Goal: Information Seeking & Learning: Learn about a topic

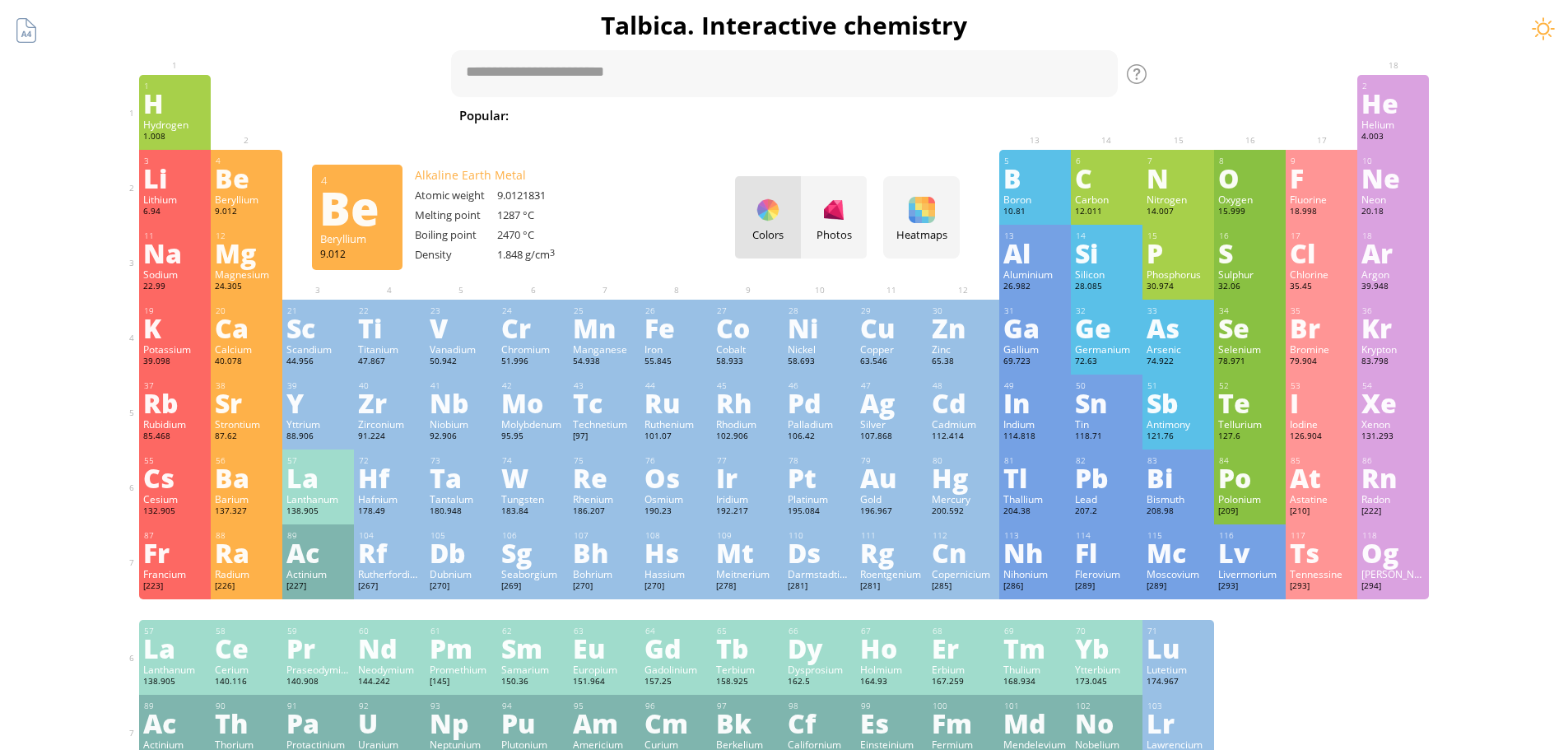
click at [780, 213] on div "Colors Photos" at bounding box center [802, 217] width 132 height 82
click at [951, 227] on div "Heatmaps" at bounding box center [921, 234] width 68 height 14
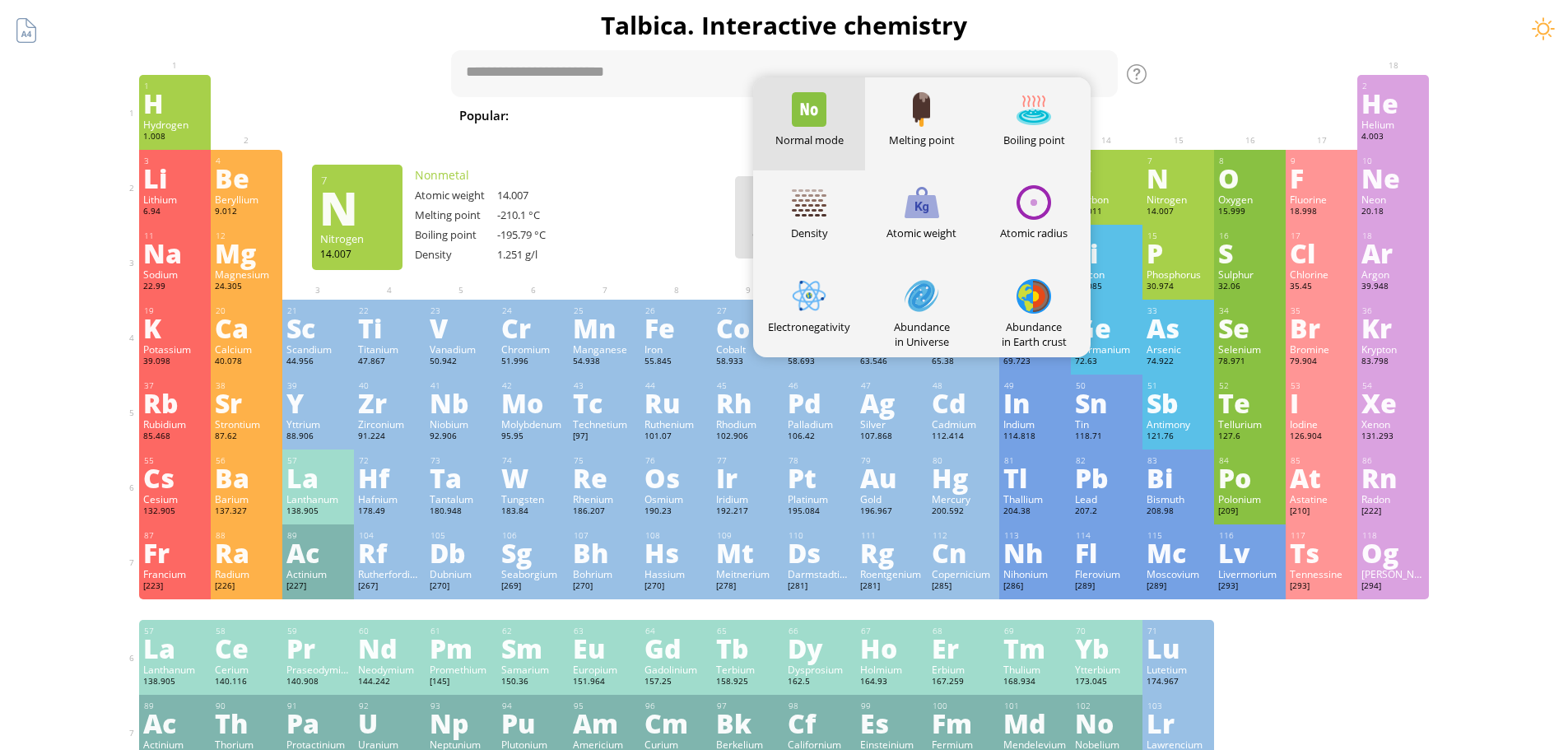
click at [1223, 126] on div "1 H Hydrogen 1.008 −1, +1 −1, +1 -259.14 °C -252.87 °C 0.0899 g/l 1s 1 2 He Hel…" at bounding box center [784, 112] width 1291 height 75
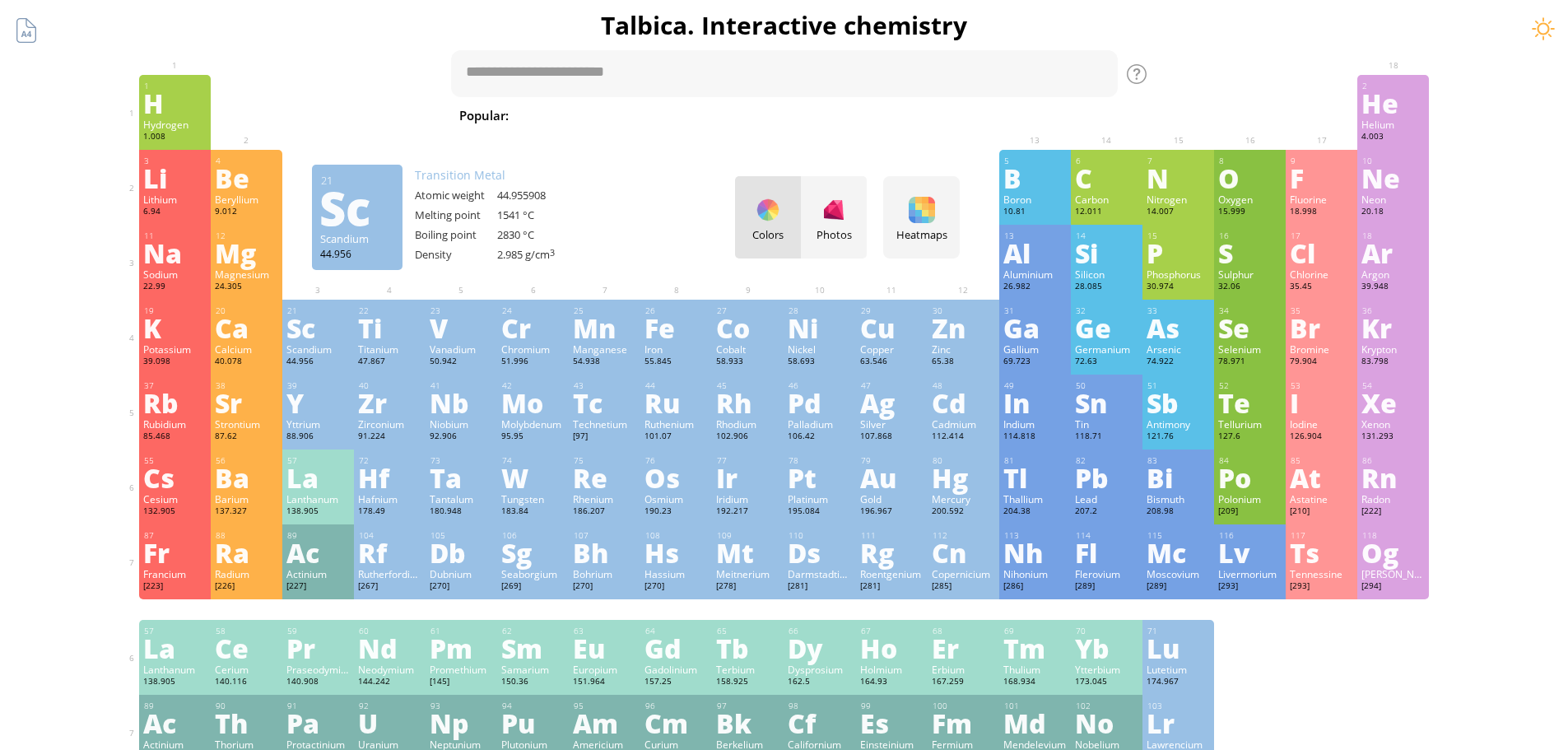
click at [780, 216] on div "Colors Photos" at bounding box center [802, 217] width 132 height 82
click at [847, 221] on div at bounding box center [834, 210] width 27 height 27
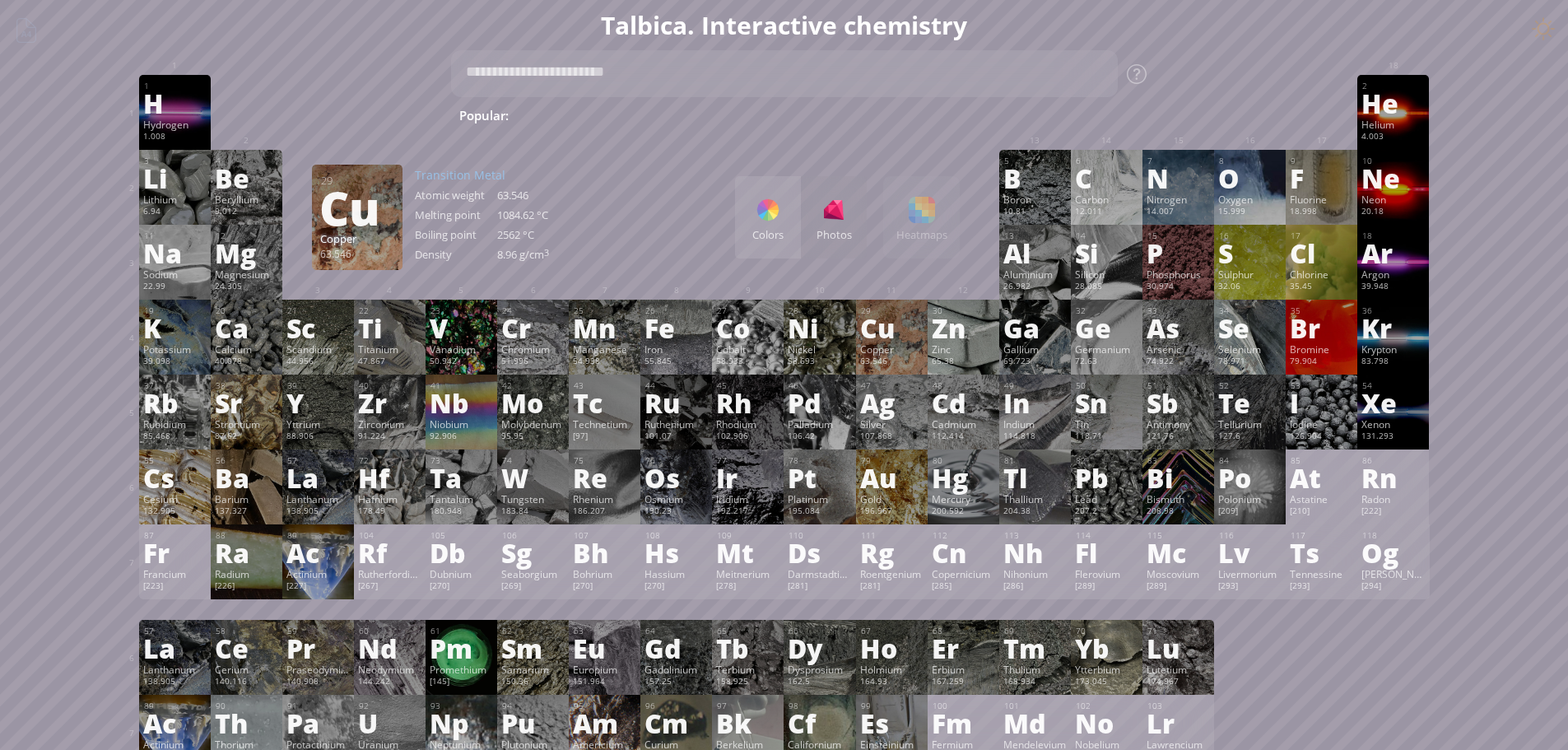
click at [785, 236] on div "Colors" at bounding box center [768, 234] width 66 height 14
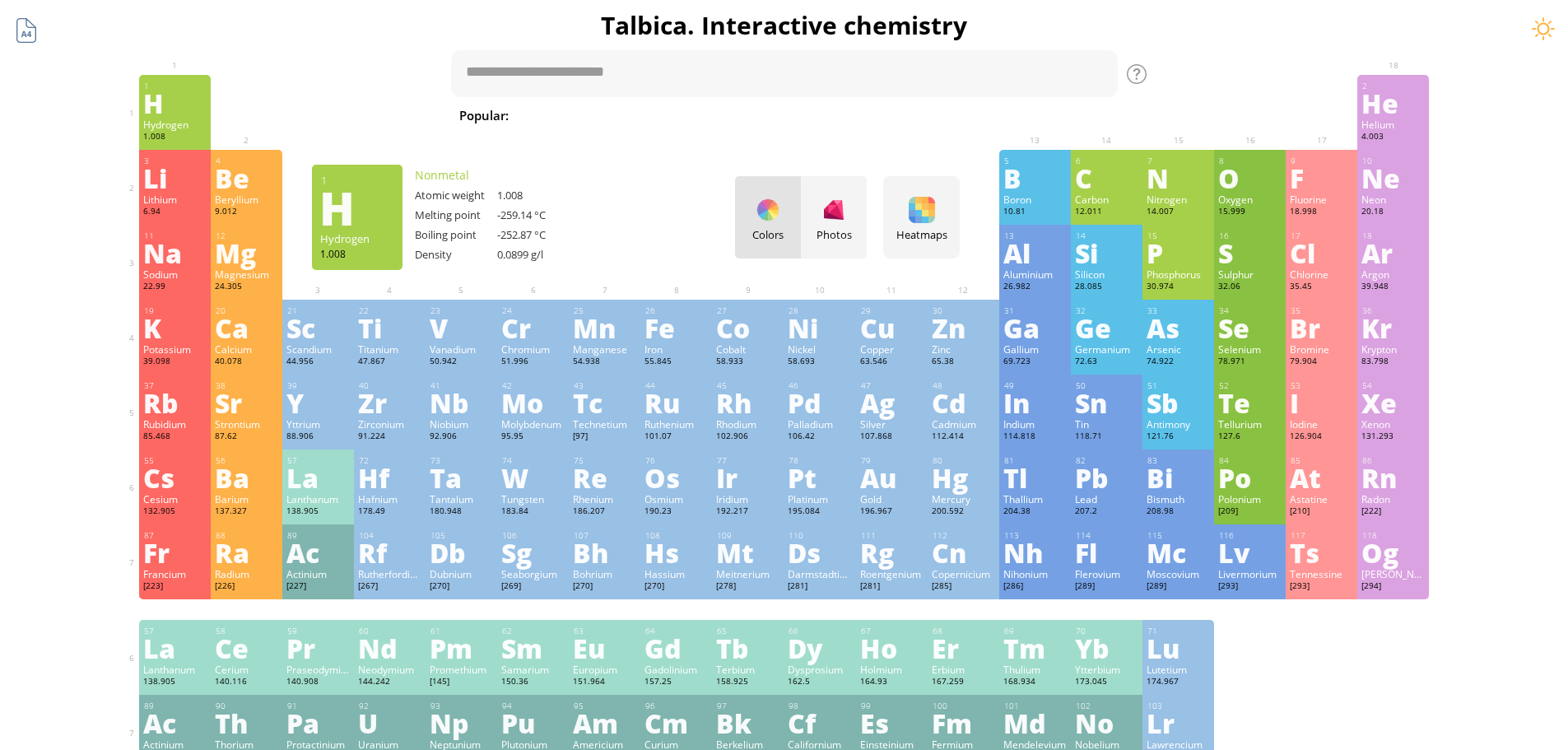
click at [17, 34] on div at bounding box center [26, 30] width 32 height 32
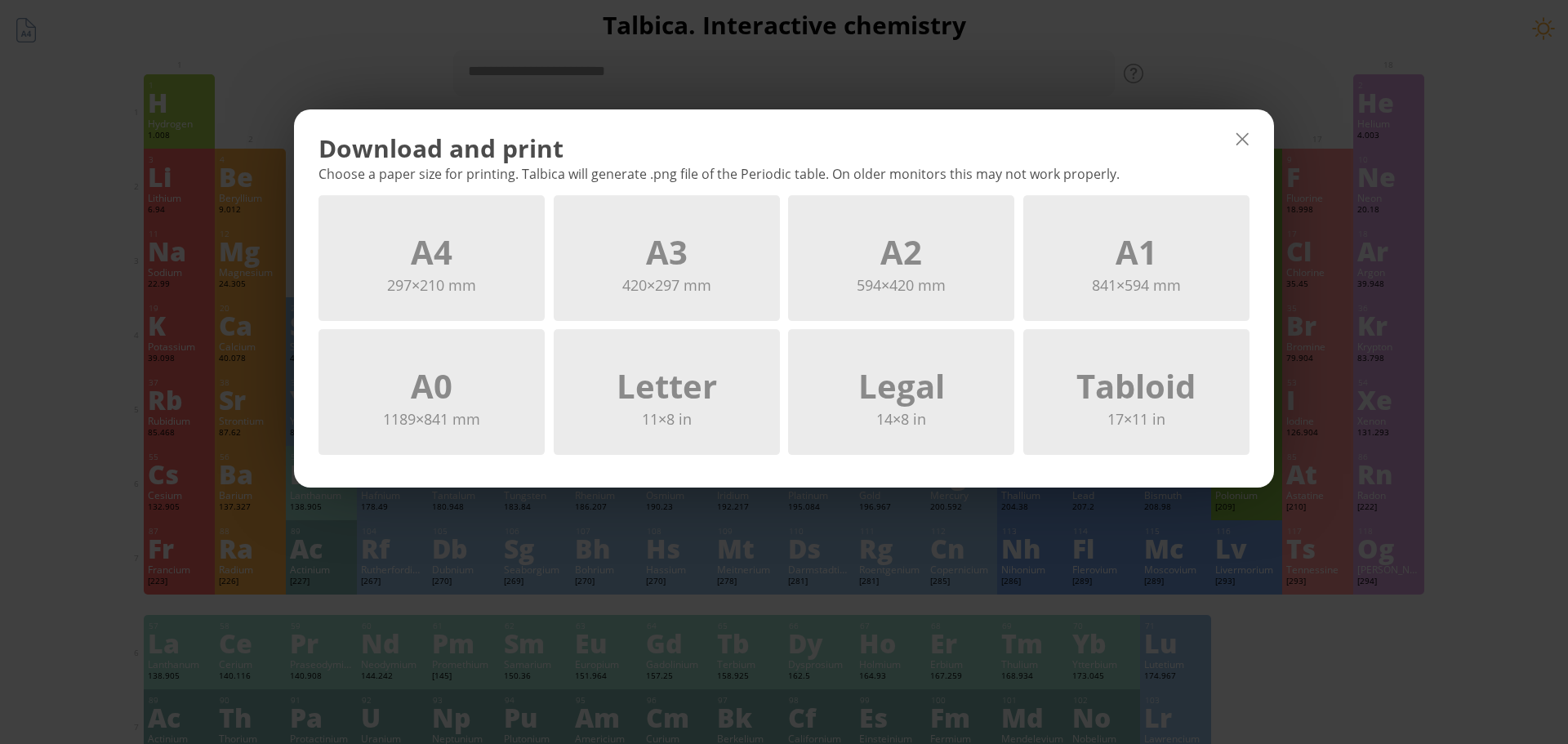
click at [1248, 146] on div at bounding box center [1243, 139] width 27 height 27
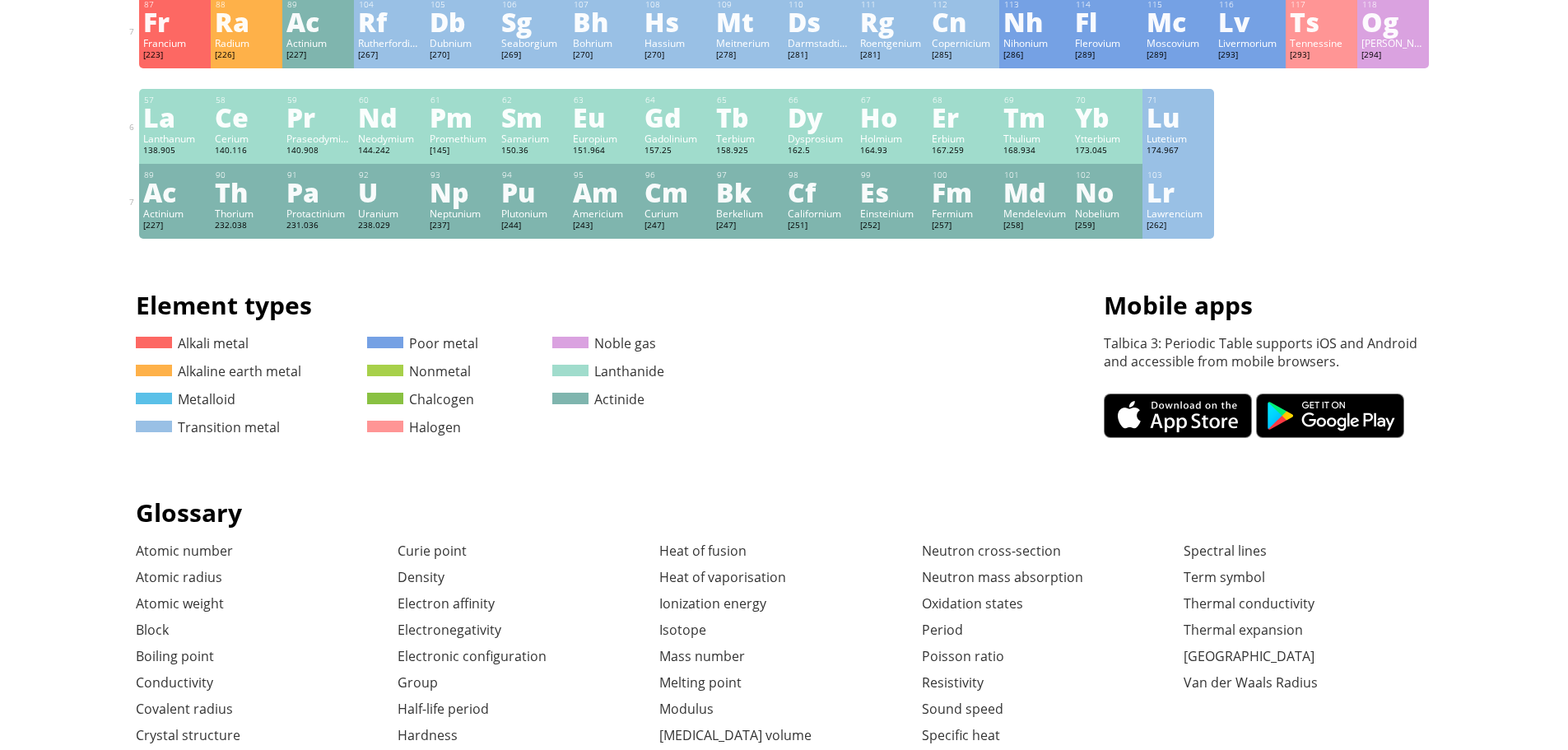
scroll to position [577, 0]
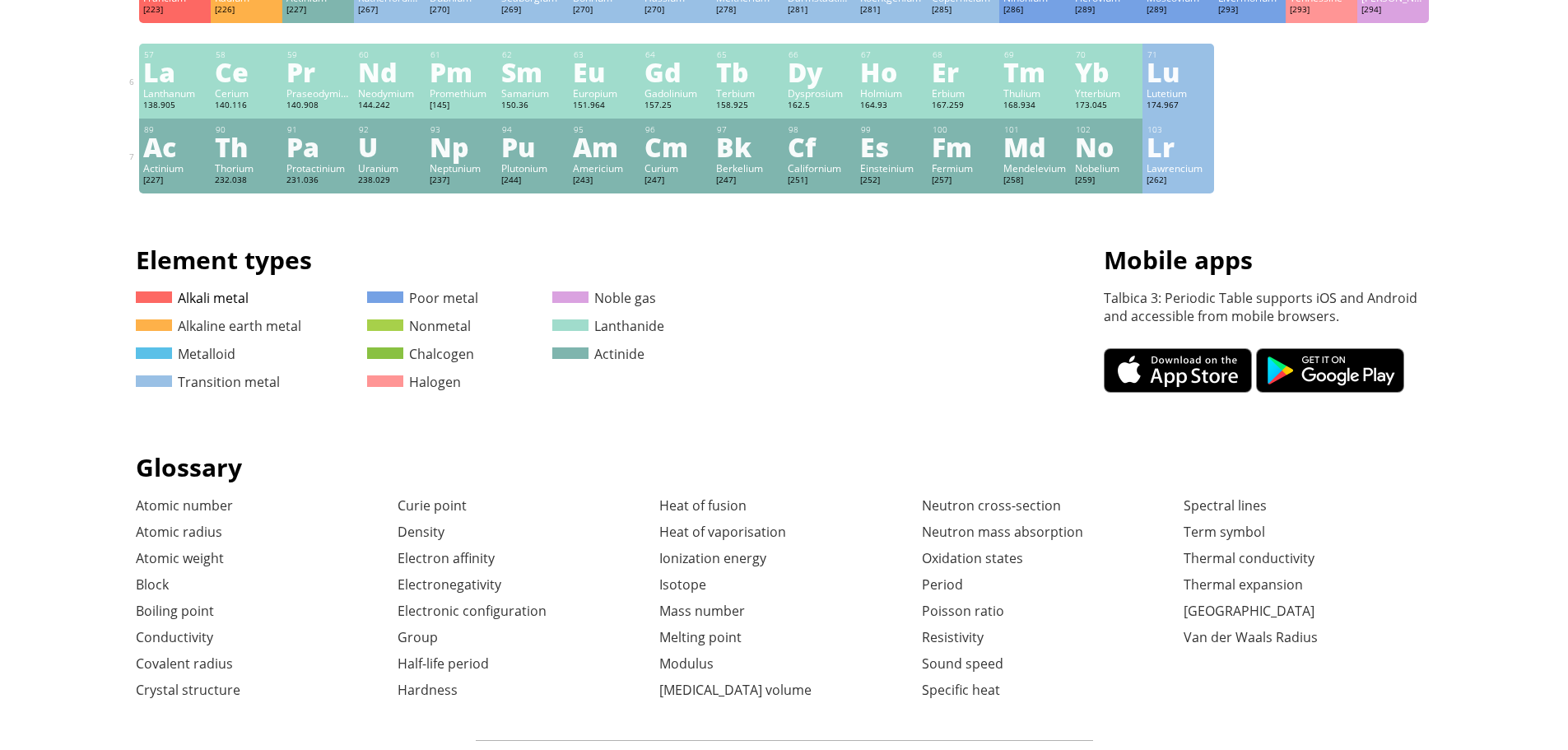
click at [164, 303] on span at bounding box center [154, 297] width 36 height 11
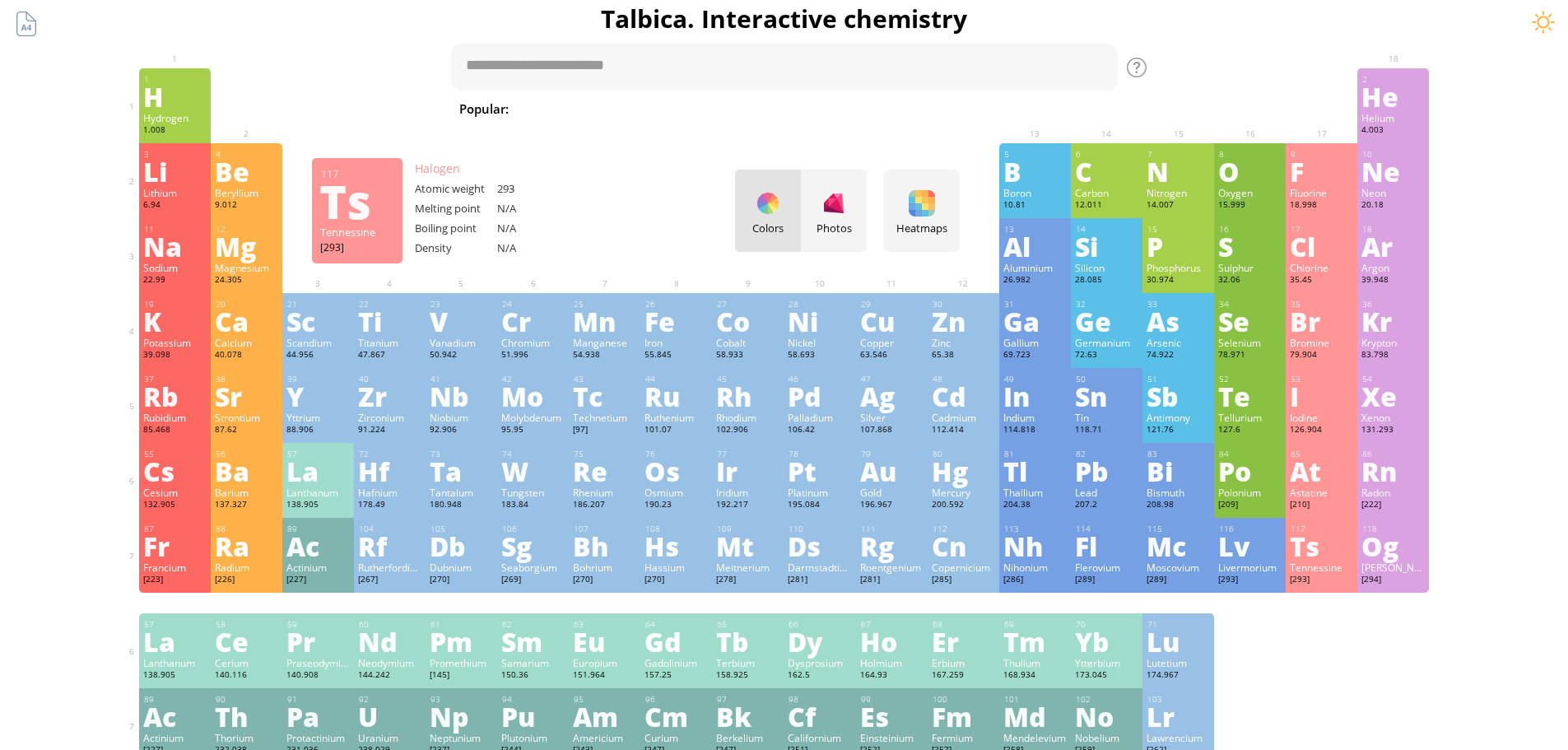
scroll to position [0, 0]
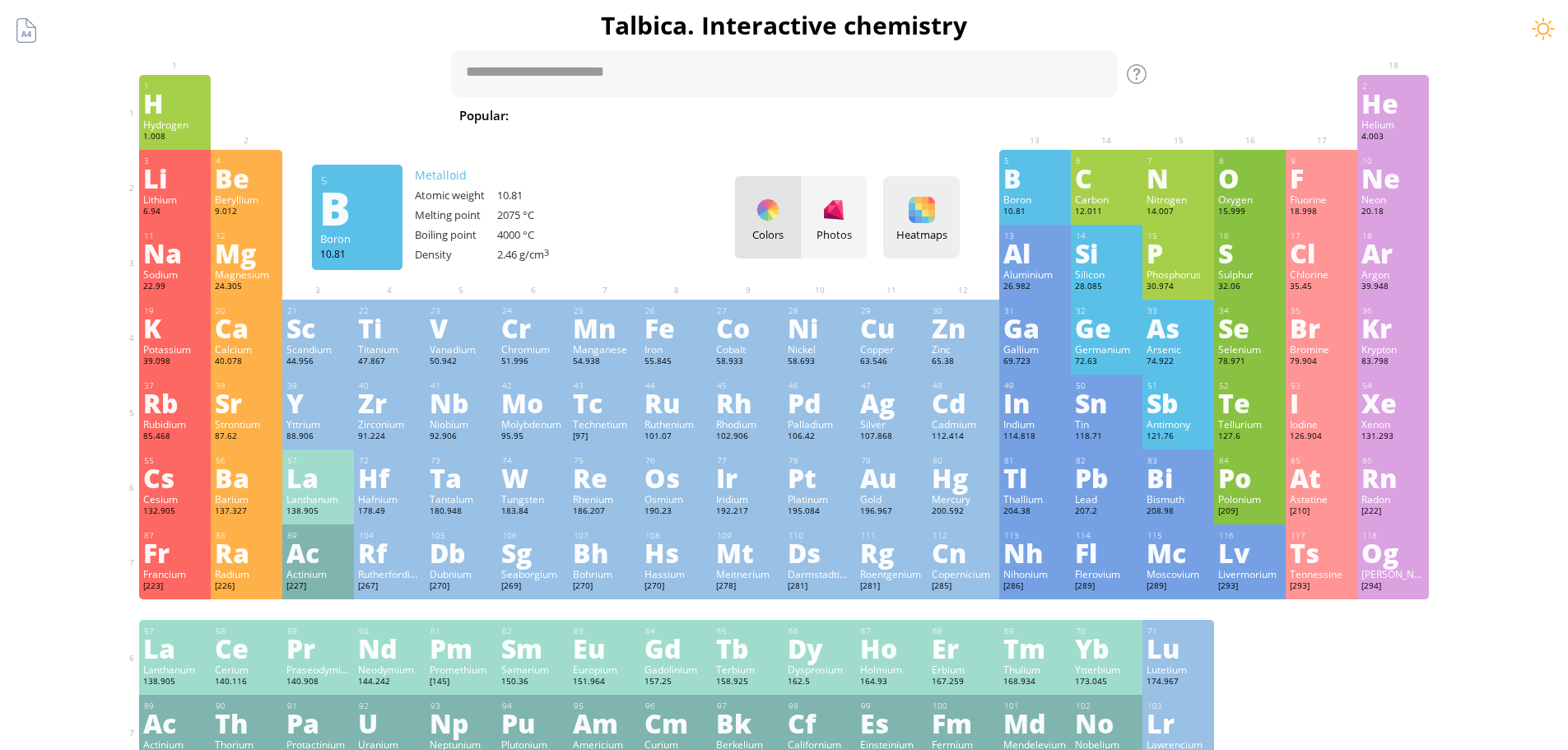
click at [941, 230] on div "Heatmaps" at bounding box center [921, 234] width 68 height 14
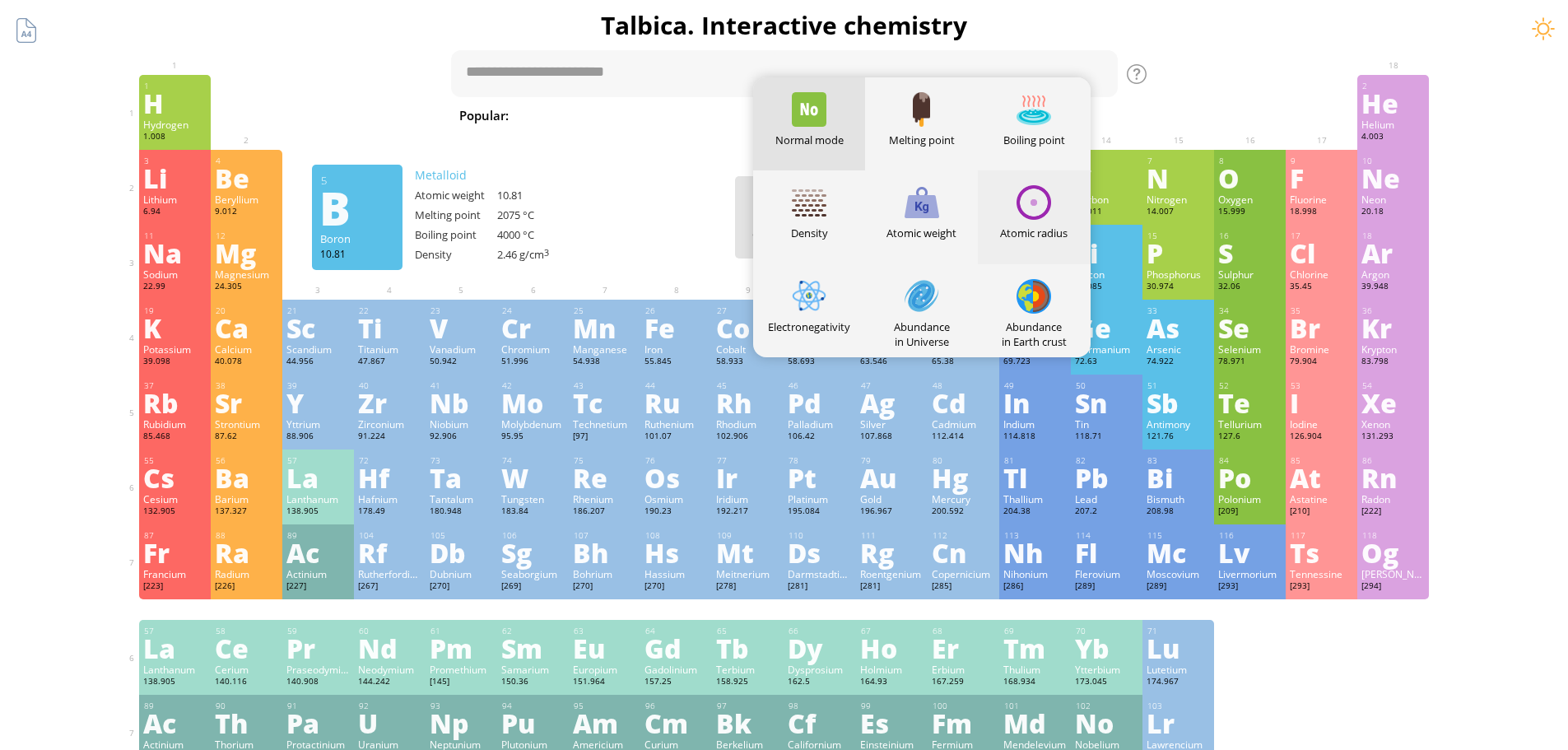
click at [1034, 218] on div at bounding box center [1034, 202] width 34 height 34
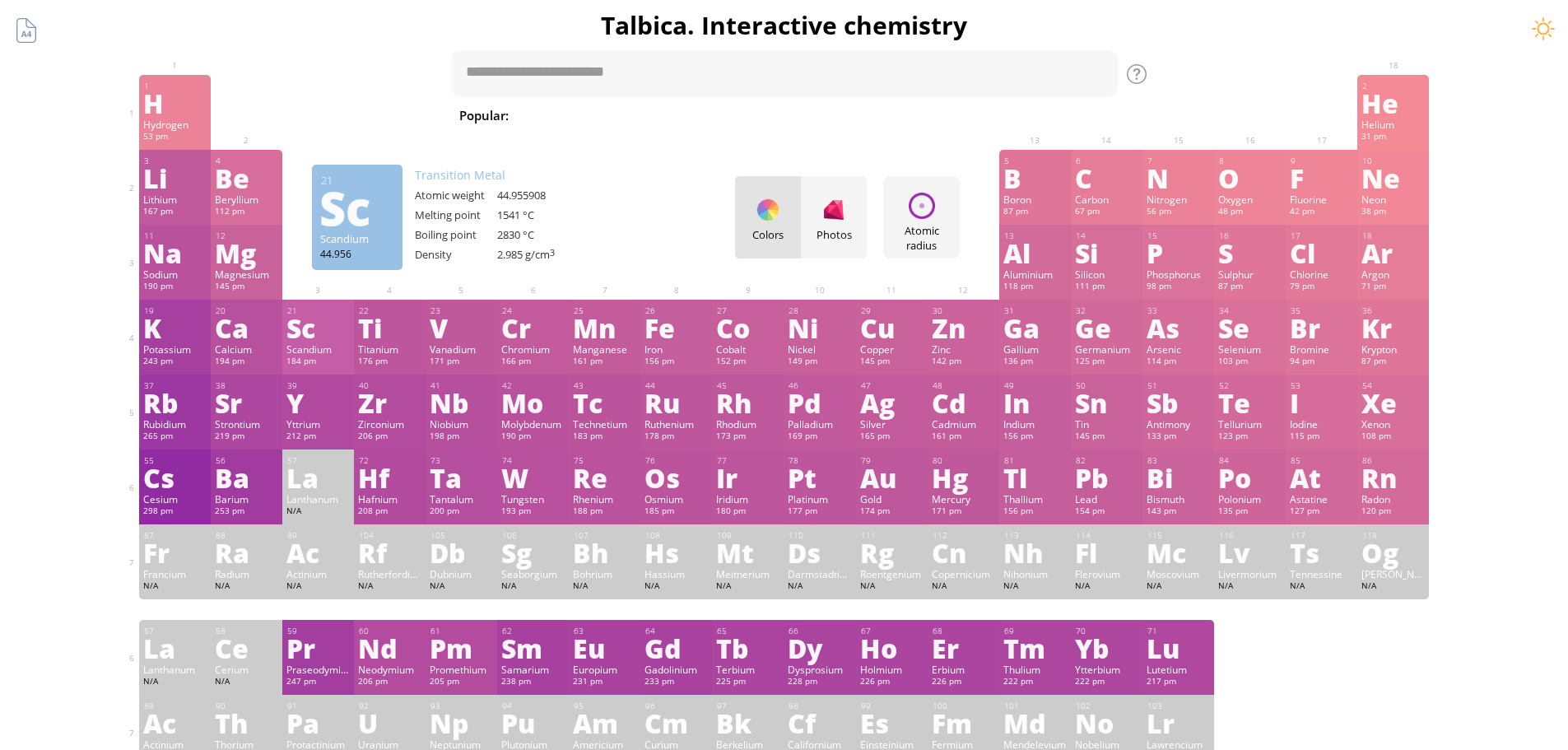
drag, startPoint x: 321, startPoint y: 337, endPoint x: 34, endPoint y: 356, distance: 287.6
click at [34, 356] on div "Summary Molecular formula Molecular weight Exact mass Monoisotopic mass Classif…" at bounding box center [784, 697] width 1568 height 1396
click at [536, 410] on div "Mo" at bounding box center [533, 403] width 63 height 27
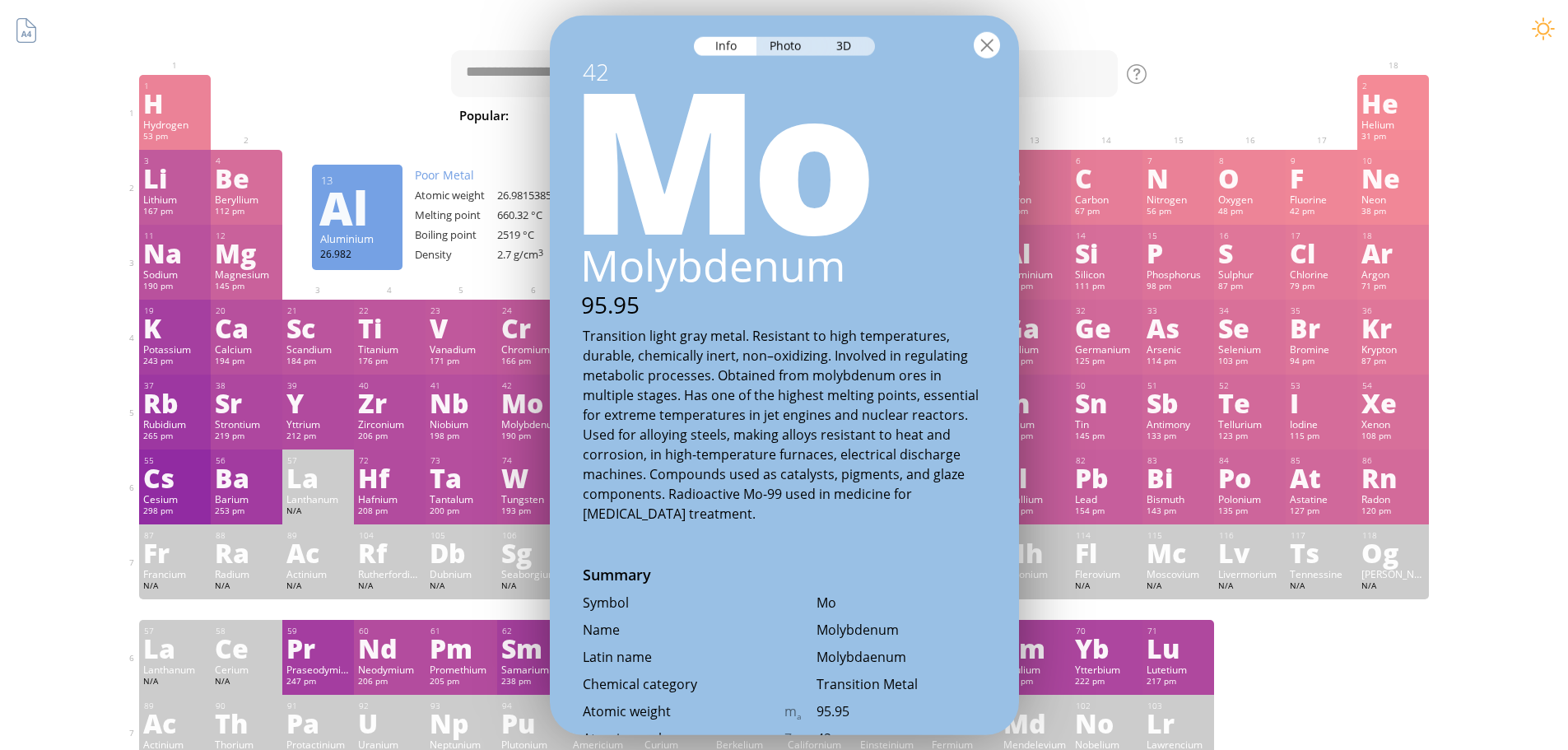
click at [991, 40] on div at bounding box center [988, 45] width 27 height 27
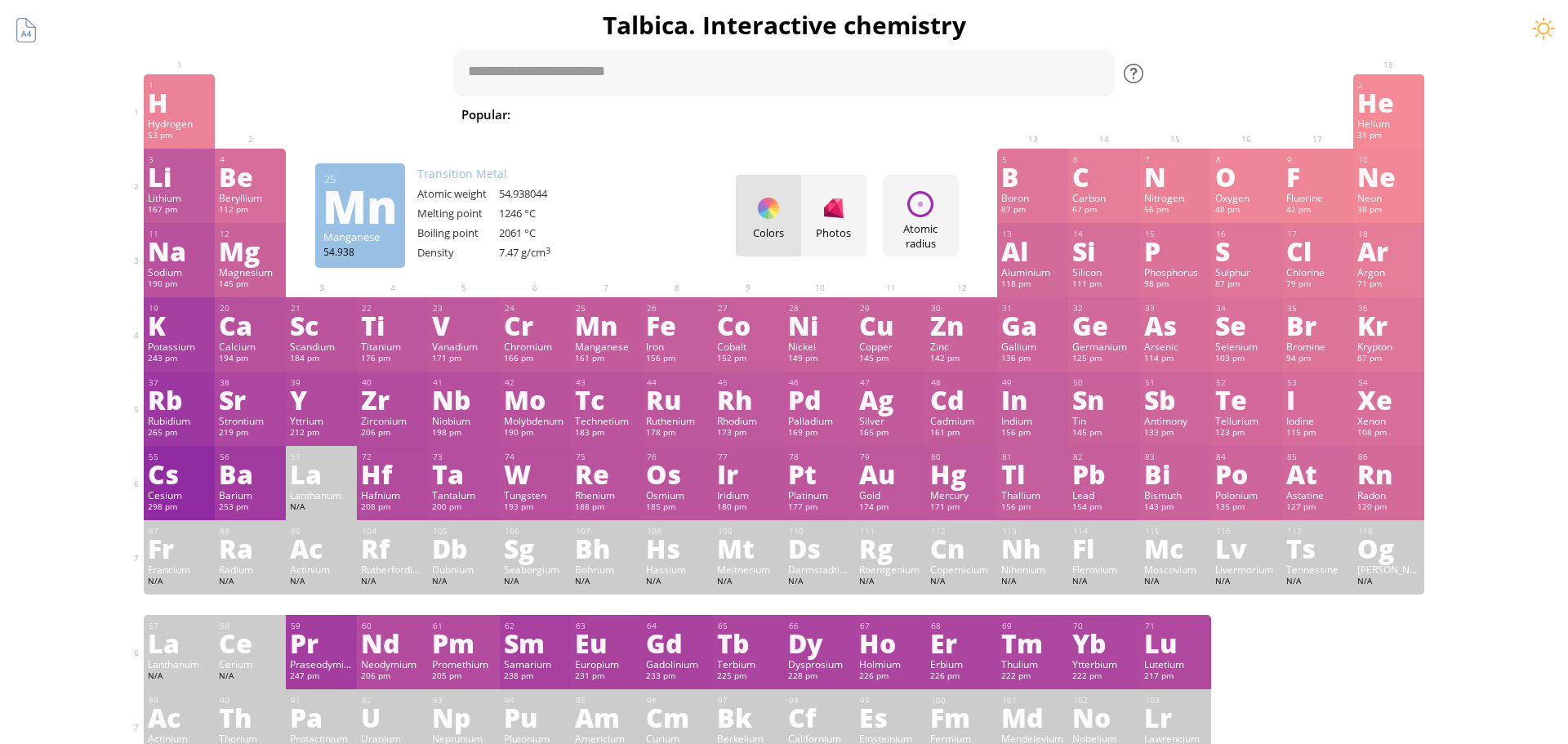
click at [1134, 79] on div at bounding box center [1134, 73] width 20 height 20
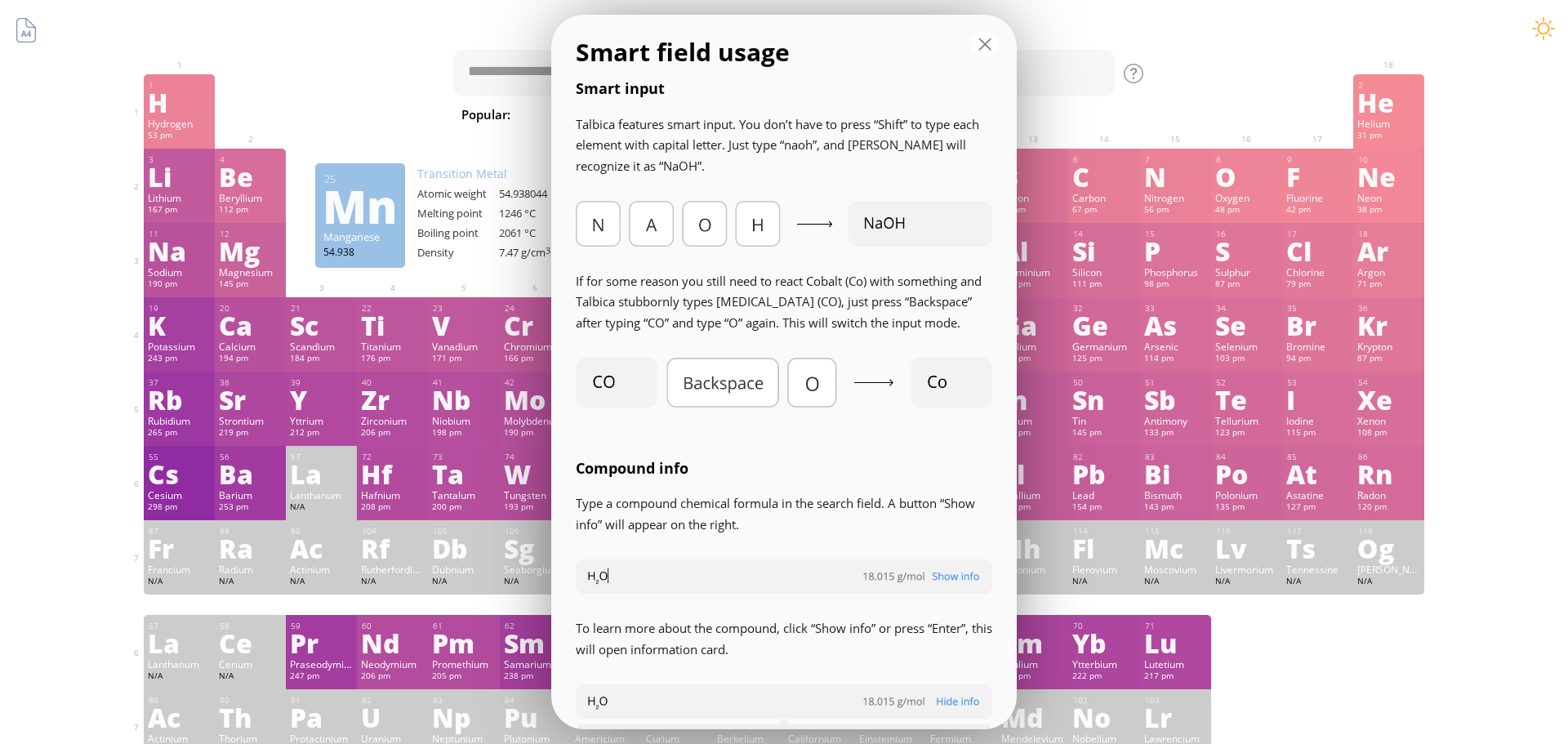
click at [983, 47] on div at bounding box center [985, 45] width 27 height 27
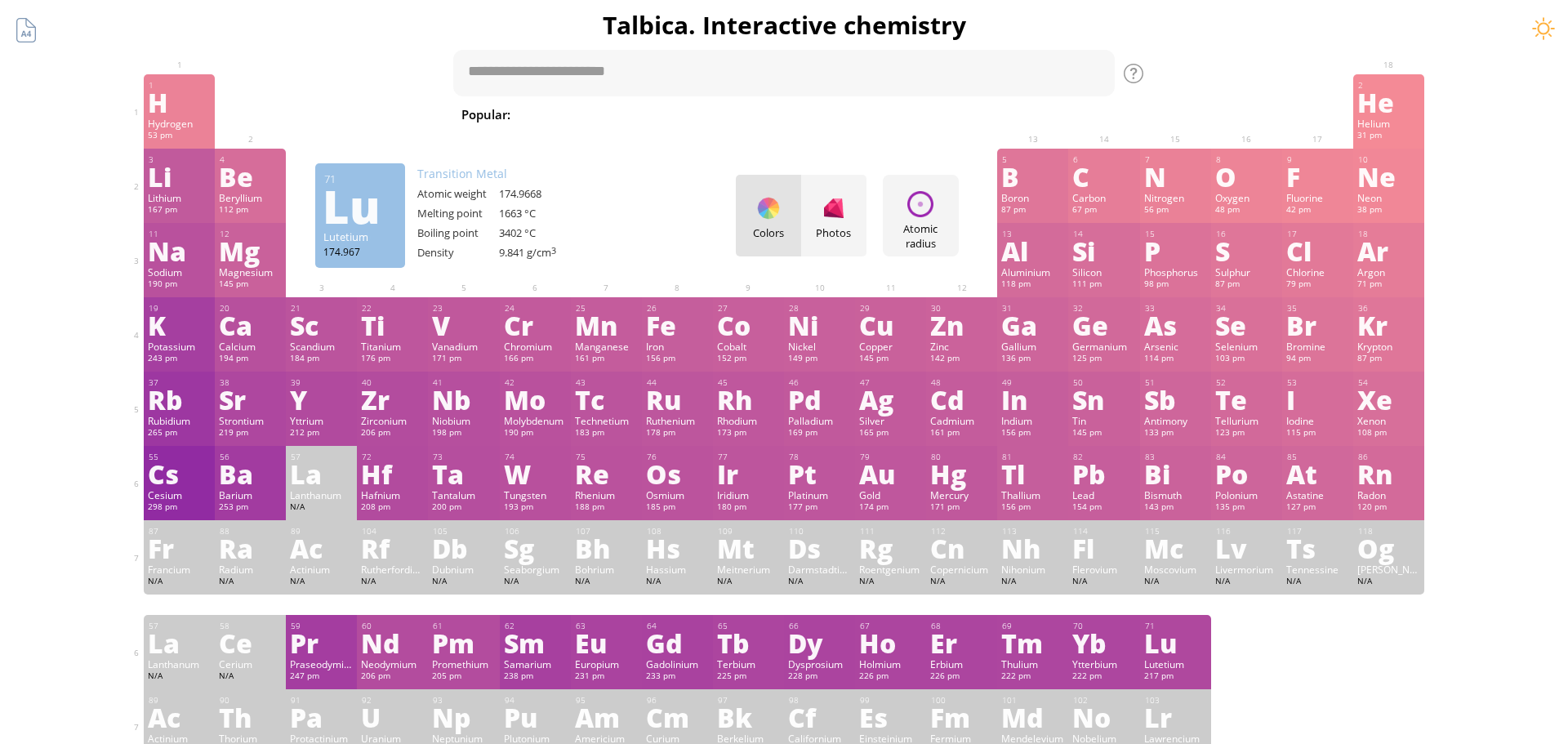
click at [1387, 654] on div "1 H Hydrogen 53 pm −1, +1 −1, +1 -259.14 °C -252.87 °C 0.0899 g/l 1s 1 2 He Hel…" at bounding box center [784, 418] width 1281 height 689
click at [1369, 655] on div "1 H Hydrogen 53 pm −1, +1 −1, +1 -259.14 °C -252.87 °C 0.0899 g/l 1s 1 2 He Hel…" at bounding box center [784, 418] width 1281 height 689
click at [1397, 664] on div "1 H Hydrogen 53 pm −1, +1 −1, +1 -259.14 °C -252.87 °C 0.0899 g/l 1s 1 2 He Hel…" at bounding box center [784, 418] width 1281 height 689
click at [1482, 558] on div "Summary Molecular formula Molecular weight Exact mass Monoisotopic mass Classif…" at bounding box center [784, 692] width 1568 height 1384
click at [67, 334] on div "Summary Molecular formula Molecular weight Exact mass Monoisotopic mass Classif…" at bounding box center [784, 692] width 1568 height 1384
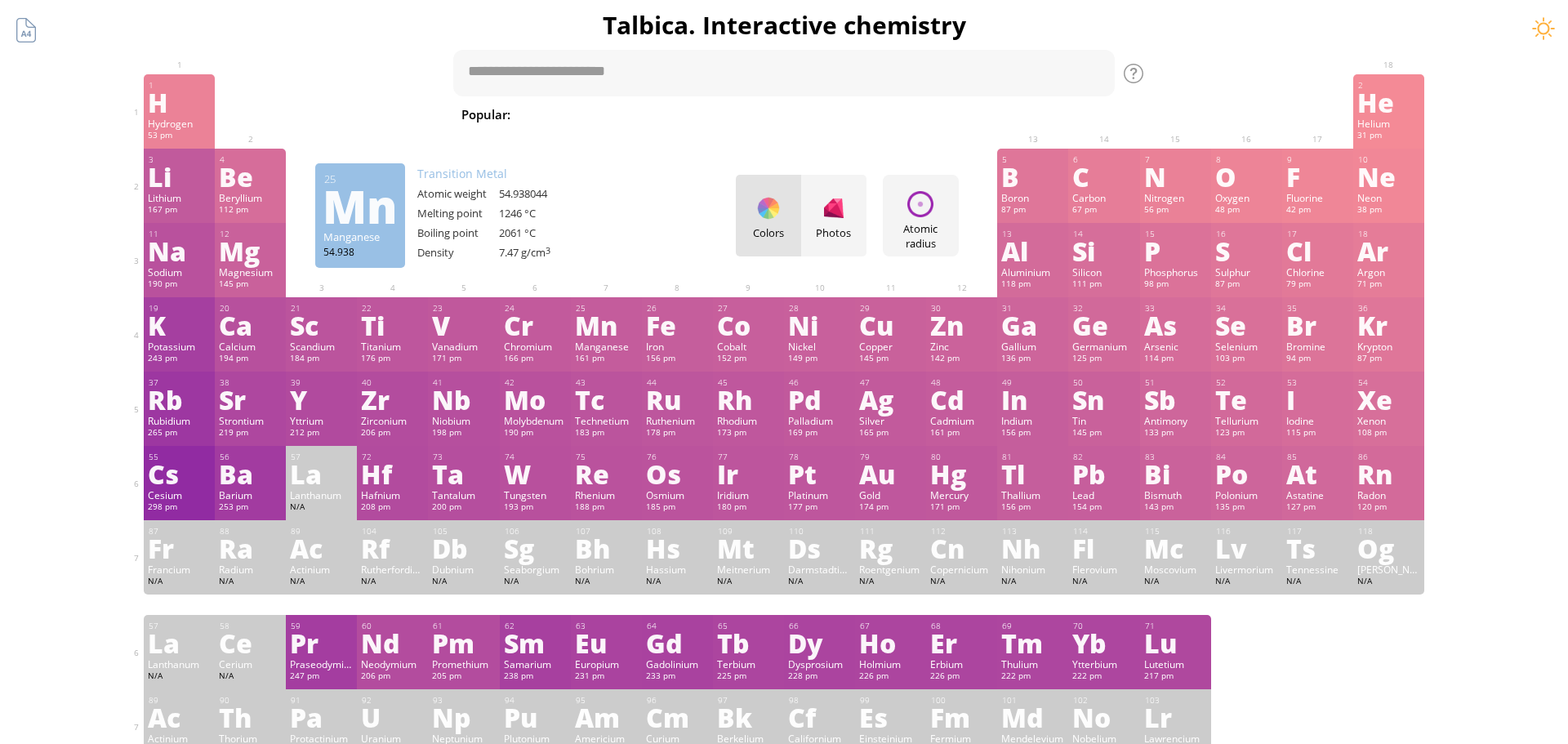
click at [641, 209] on div "3 Li Lithium 167 pm −1, +1 −1, +1 180.54 °C 1342 °C 0.535 g/cm 3 [He]2s 1 4 Be …" at bounding box center [784, 185] width 1281 height 74
